Goal: Transaction & Acquisition: Purchase product/service

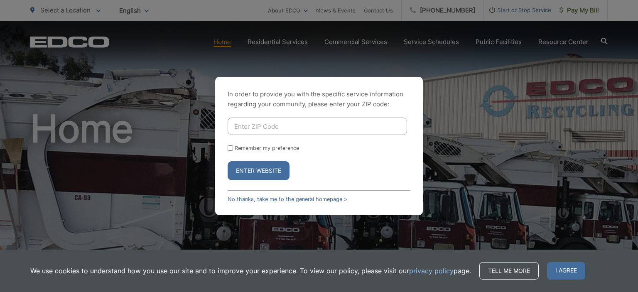
click at [258, 128] on input "Enter ZIP Code" at bounding box center [318, 126] width 180 height 17
type input "92040"
click at [264, 172] on button "Enter Website" at bounding box center [259, 170] width 62 height 19
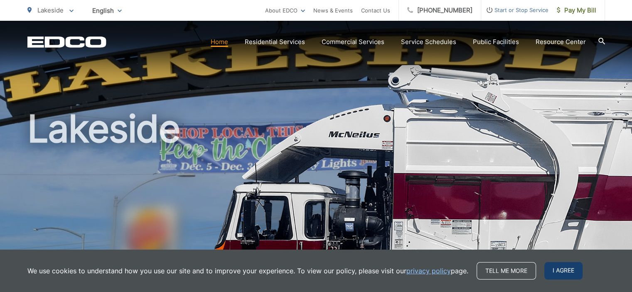
click at [559, 273] on span "I agree" at bounding box center [563, 270] width 38 height 17
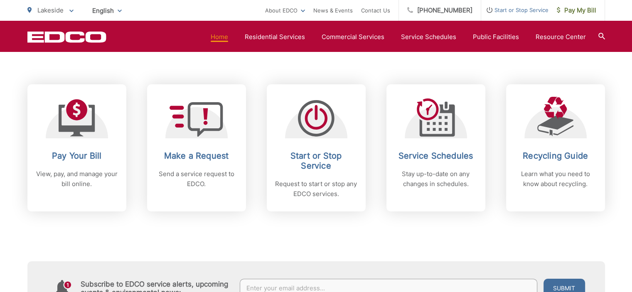
scroll to position [332, 0]
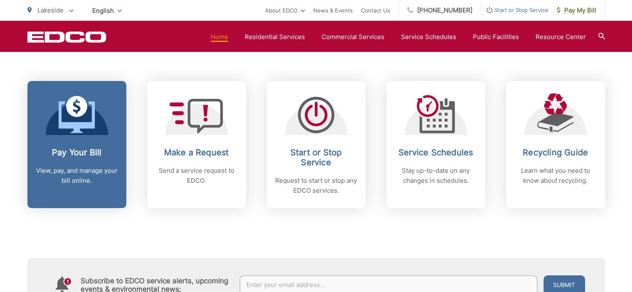
click at [79, 156] on h2 "Pay Your Bill" at bounding box center [77, 153] width 82 height 10
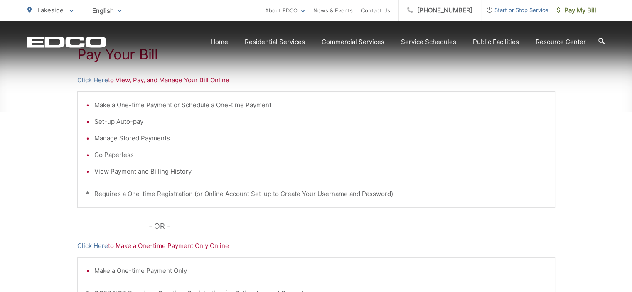
scroll to position [249, 0]
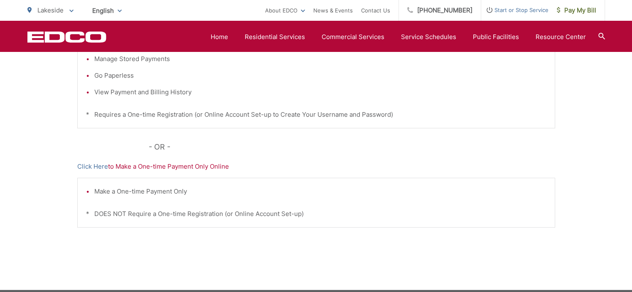
click at [142, 167] on p "Click Here to Make a One-time Payment Only Online" at bounding box center [316, 167] width 478 height 10
click at [91, 167] on link "Click Here" at bounding box center [92, 167] width 31 height 10
